Goal: Navigation & Orientation: Understand site structure

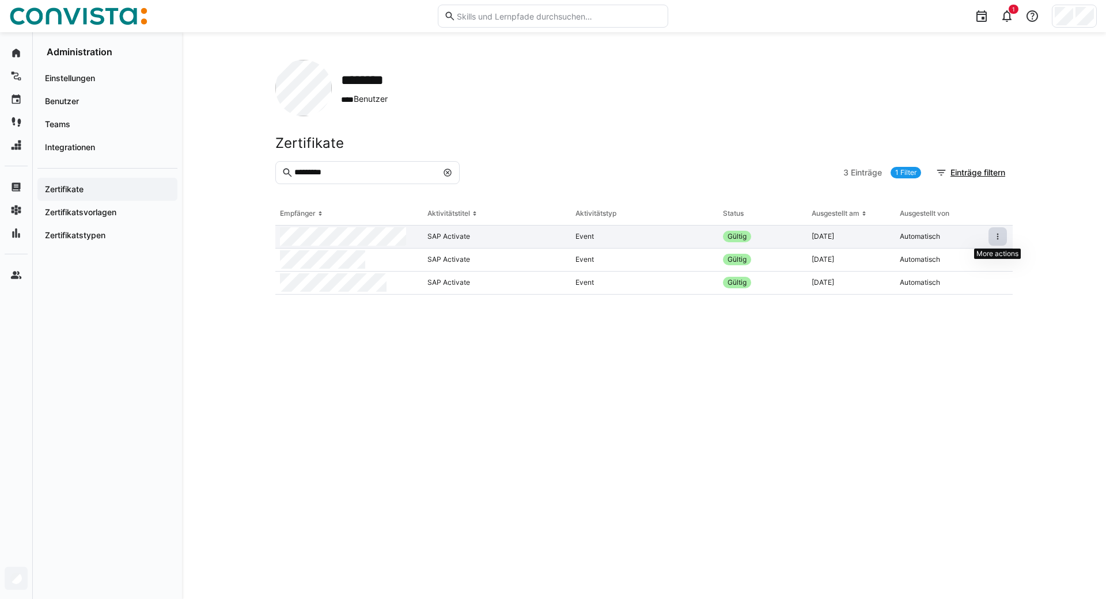
click at [1002, 240] on span at bounding box center [997, 236] width 18 height 18
click at [965, 169] on span "Einträge filtern" at bounding box center [977, 173] width 58 height 12
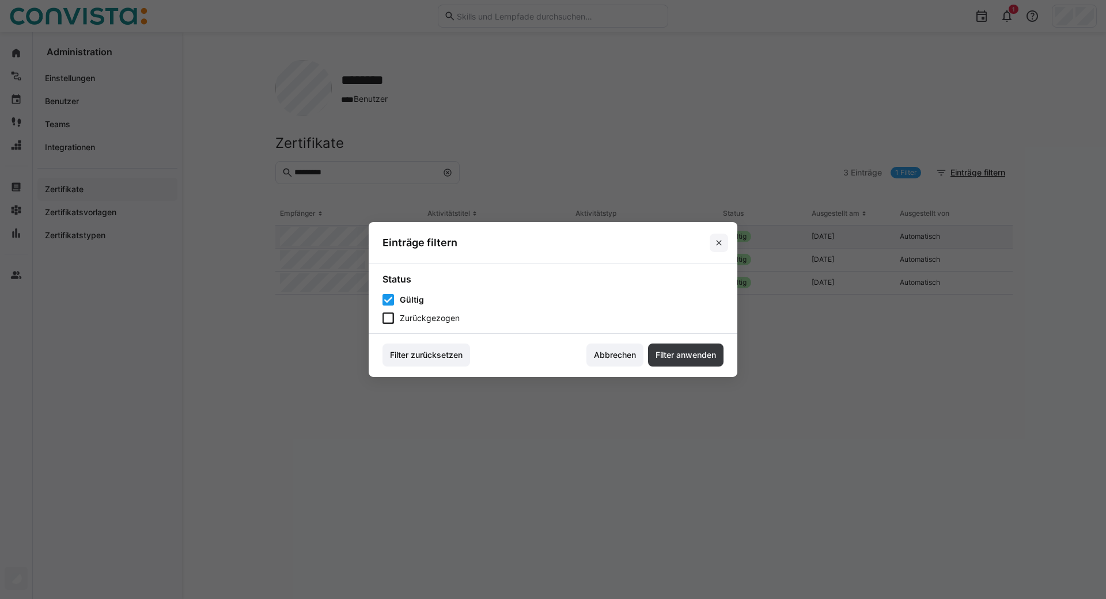
click at [720, 237] on span at bounding box center [718, 243] width 18 height 18
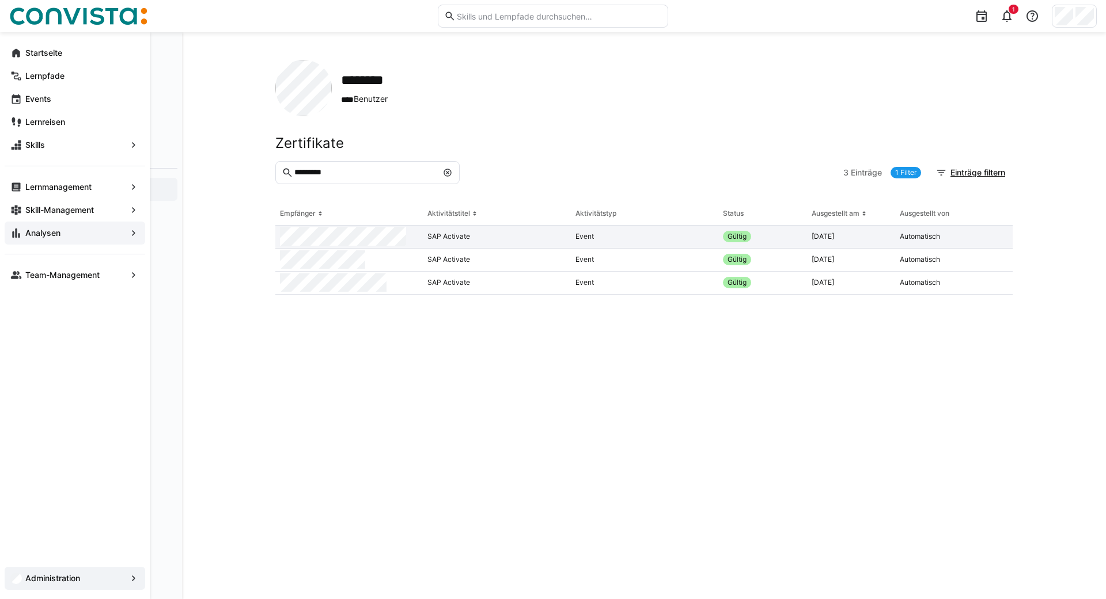
click at [0, 0] on app-navigation-label "Analysen" at bounding box center [0, 0] width 0 height 0
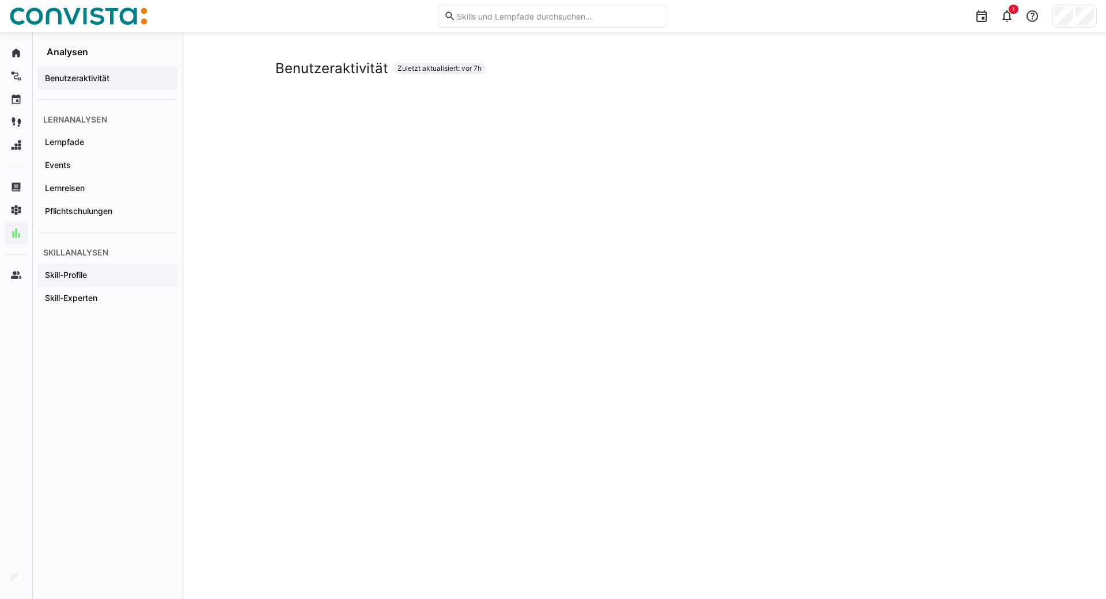
click at [0, 0] on app-navigation-label "Skill-Profile" at bounding box center [0, 0] width 0 height 0
click at [0, 0] on app-navigation-label "Skill-Experten" at bounding box center [0, 0] width 0 height 0
click at [75, 268] on div "Skill-Profile" at bounding box center [107, 275] width 140 height 23
click at [0, 0] on app-navigation-label "Pflichtschulungen" at bounding box center [0, 0] width 0 height 0
click at [78, 180] on div "Lernreisen" at bounding box center [107, 188] width 140 height 23
